Goal: Information Seeking & Learning: Learn about a topic

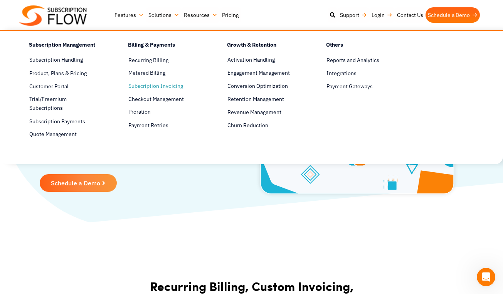
click at [157, 86] on link "Subscription Invoicing" at bounding box center [164, 86] width 72 height 9
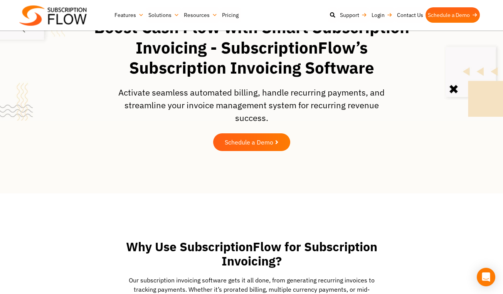
scroll to position [77, 0]
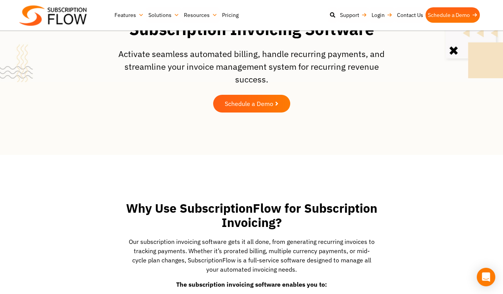
click at [226, 15] on link "Pricing" at bounding box center [230, 14] width 21 height 15
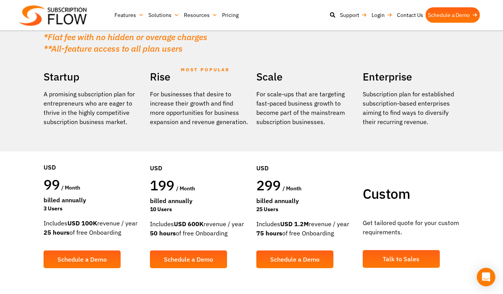
scroll to position [154, 0]
